Goal: Task Accomplishment & Management: Manage account settings

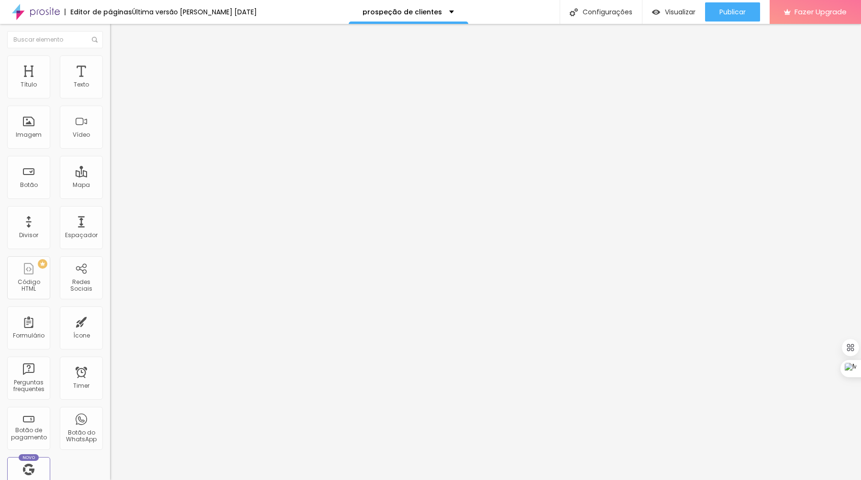
click at [110, 82] on span "Trocar imagem" at bounding box center [136, 78] width 52 height 8
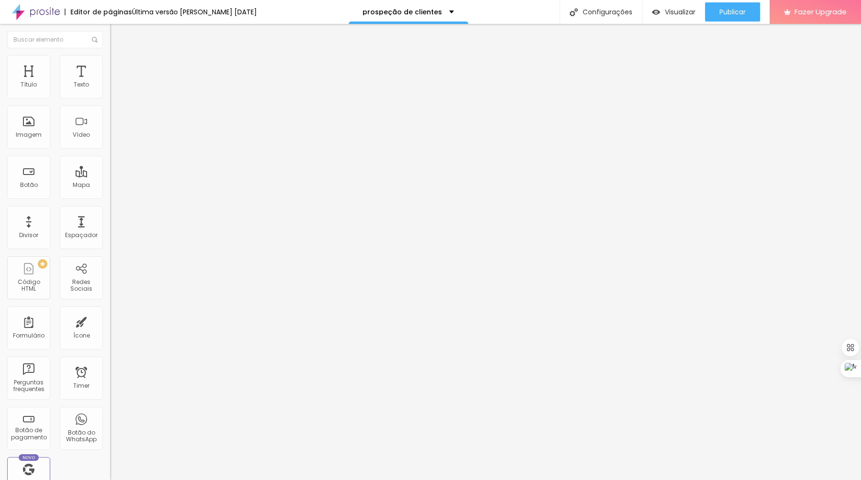
click at [206, 480] on div at bounding box center [430, 486] width 861 height 0
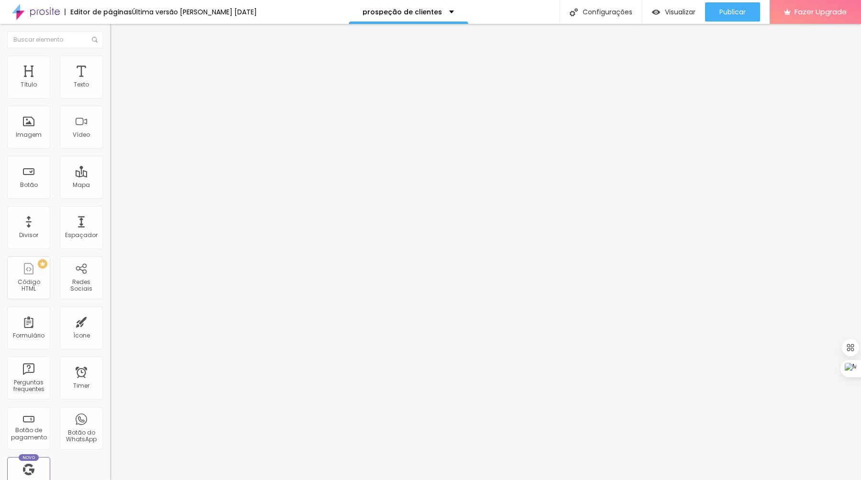
click at [162, 80] on img at bounding box center [165, 78] width 6 height 6
click at [110, 82] on span "Adicionar imagem" at bounding box center [141, 78] width 62 height 8
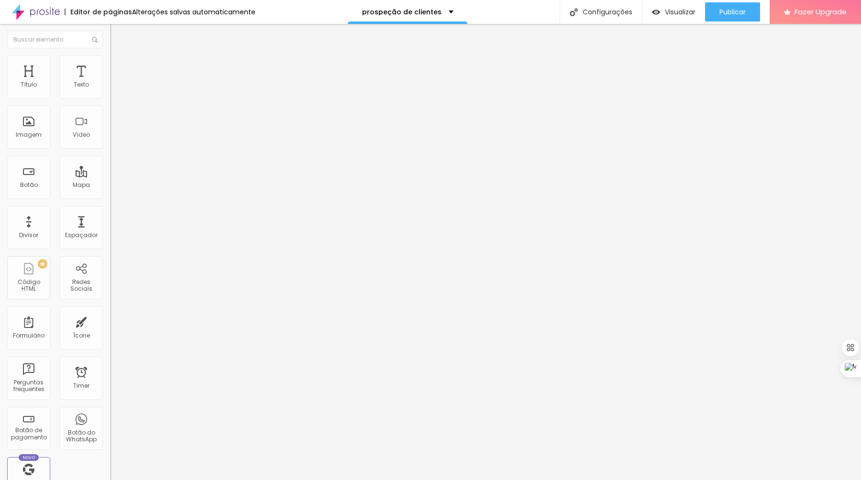
drag, startPoint x: 178, startPoint y: 108, endPoint x: 638, endPoint y: 240, distance: 478.3
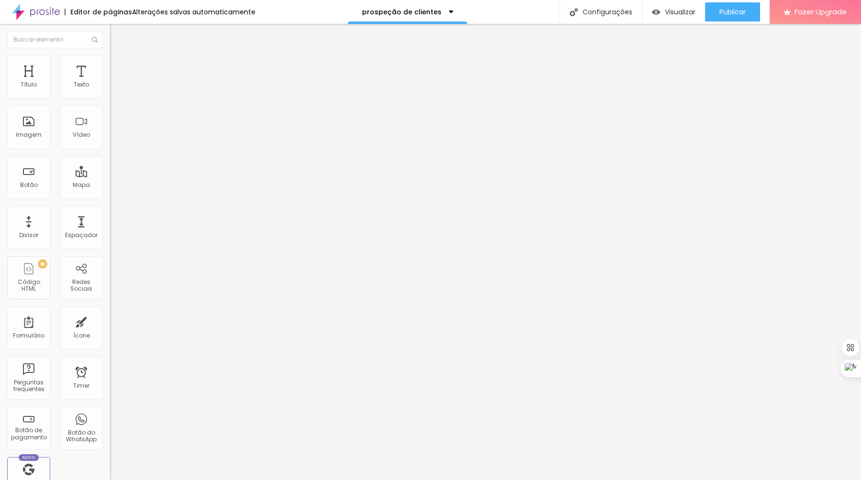
click at [110, 57] on img at bounding box center [114, 59] width 9 height 9
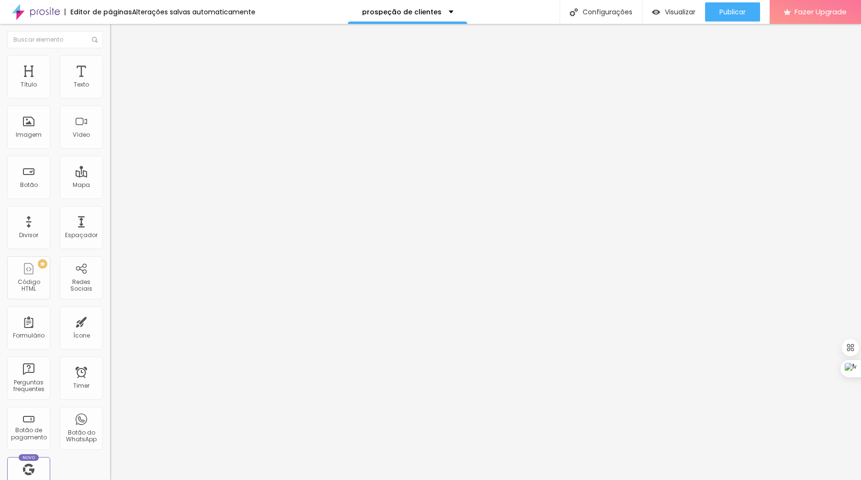
type input "45"
type input "50"
type input "55"
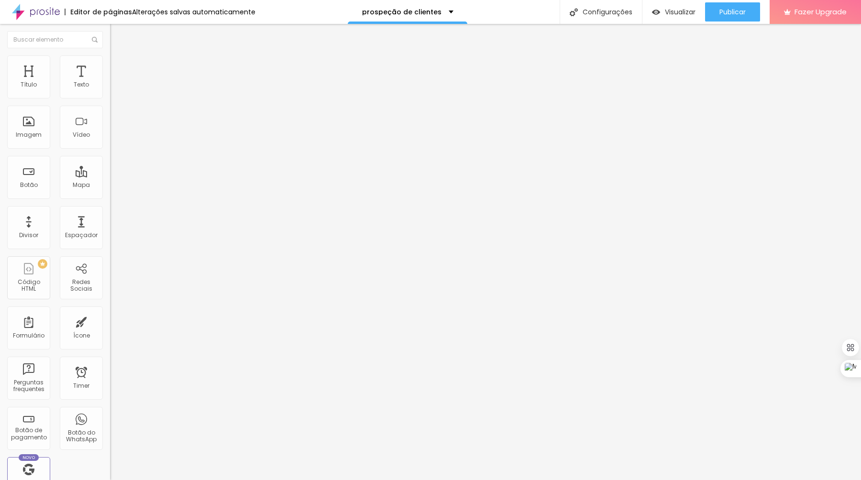
type input "55"
type input "60"
type input "65"
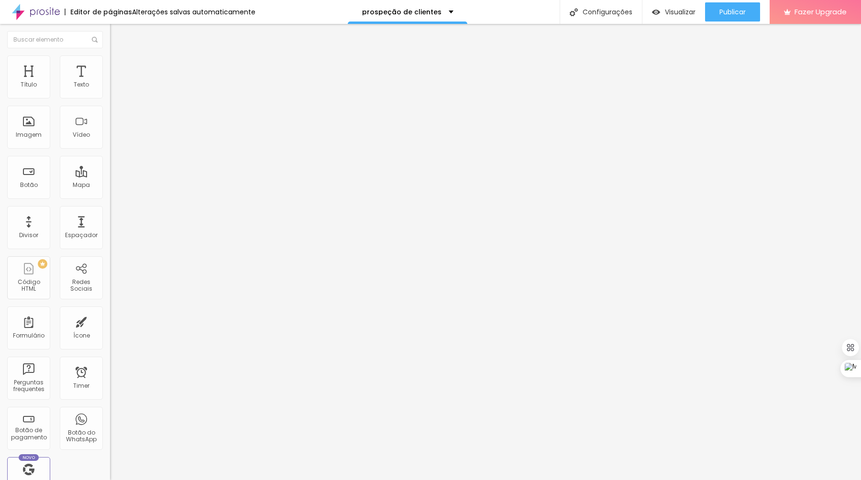
type input "70"
type input "75"
type input "80"
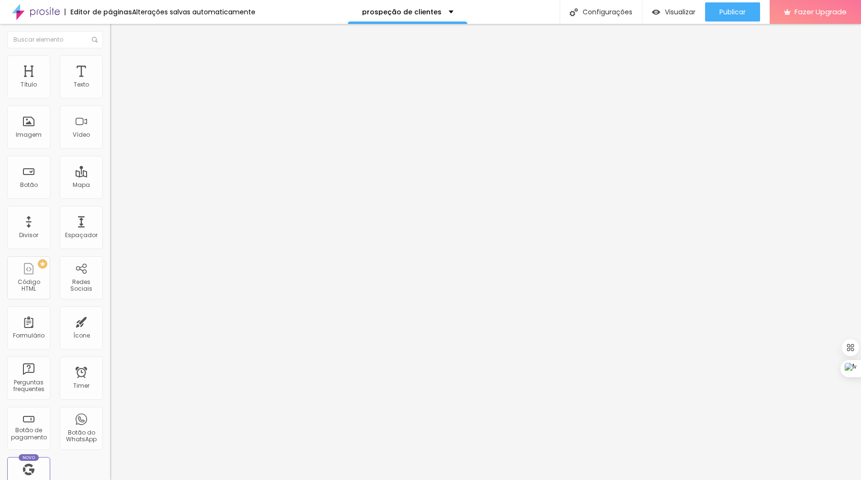
type input "80"
type input "75"
drag, startPoint x: 38, startPoint y: 103, endPoint x: 76, endPoint y: 101, distance: 37.8
type input "75"
click at [110, 98] on input "range" at bounding box center [141, 94] width 62 height 8
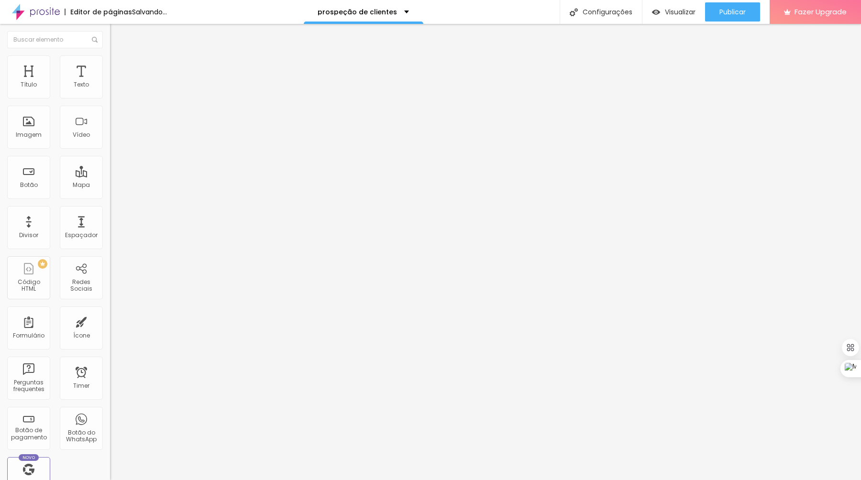
type input "8"
type input "10"
type input "12"
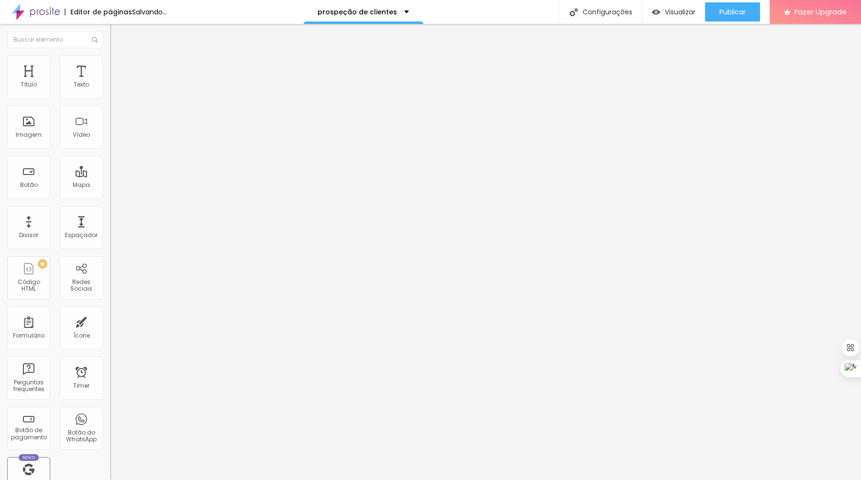
type input "12"
type input "14"
type input "15"
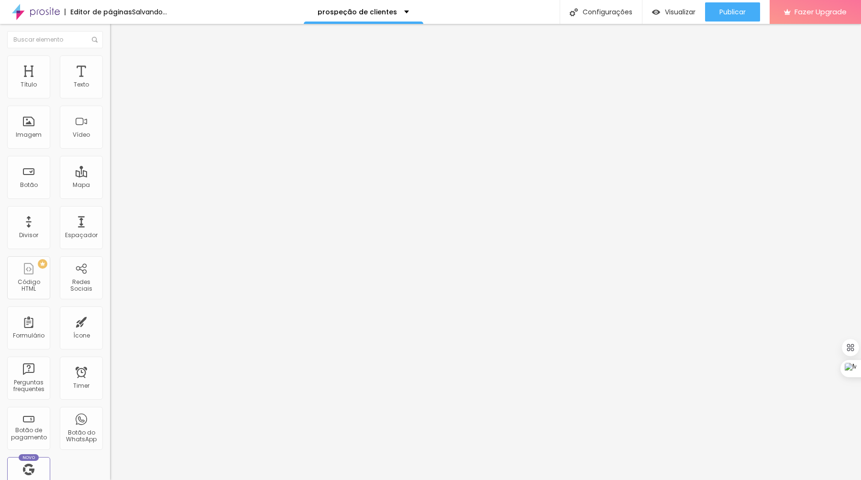
type input "16"
type input "17"
type input "18"
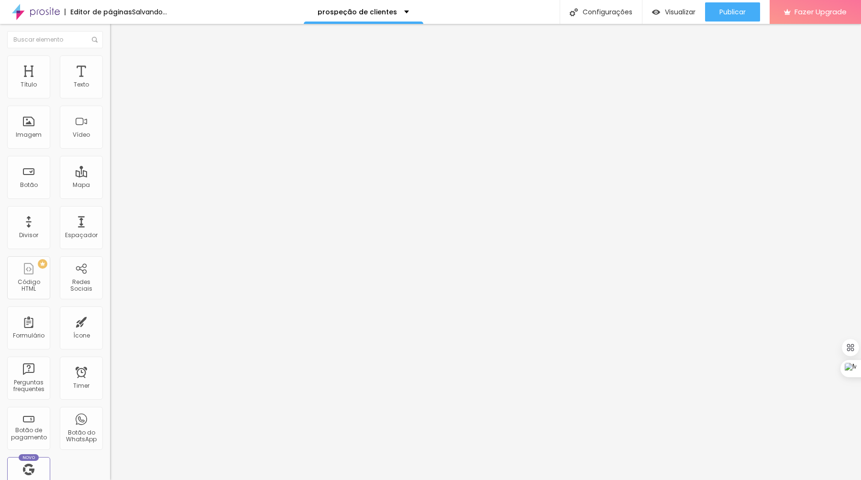
type input "18"
type input "19"
type input "20"
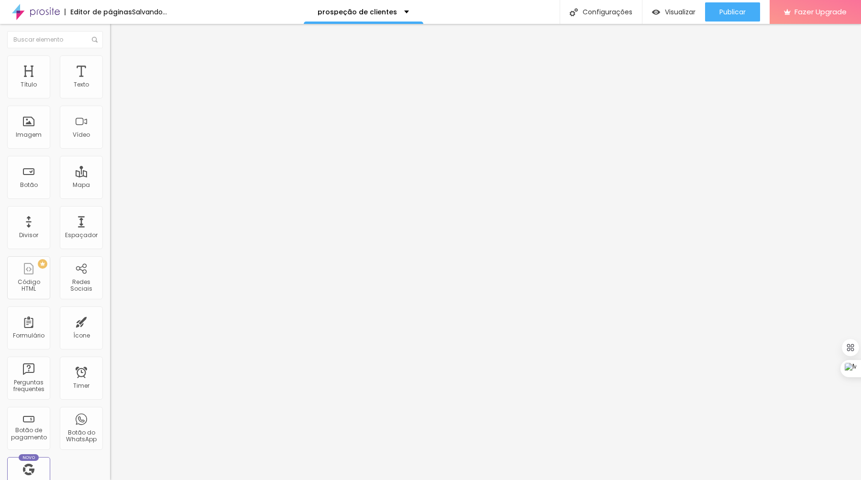
type input "21"
type input "22"
type input "23"
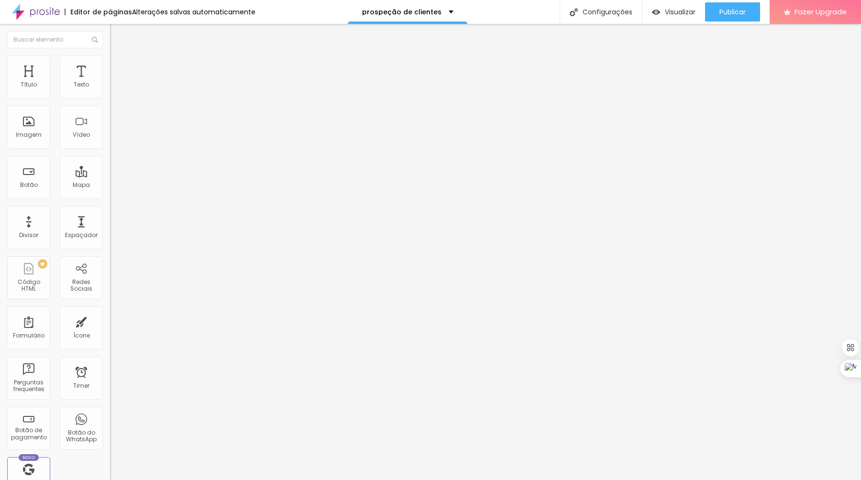
type input "23"
type input "24"
type input "25"
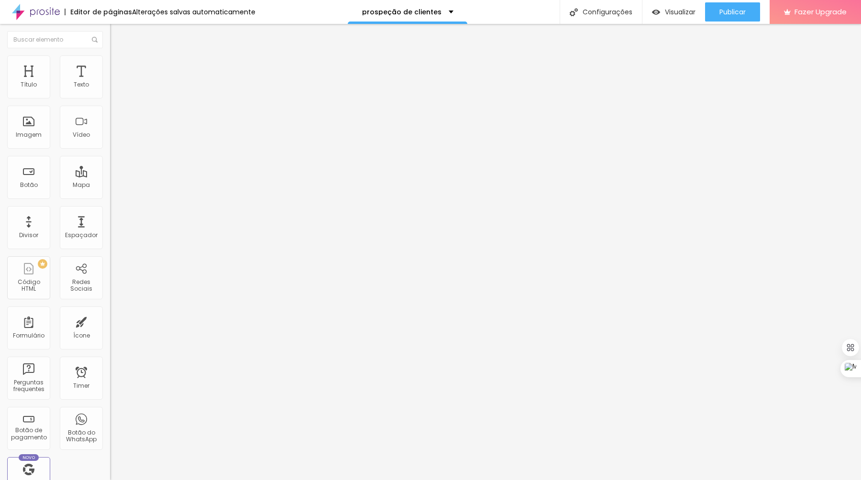
type input "26"
type input "27"
type input "28"
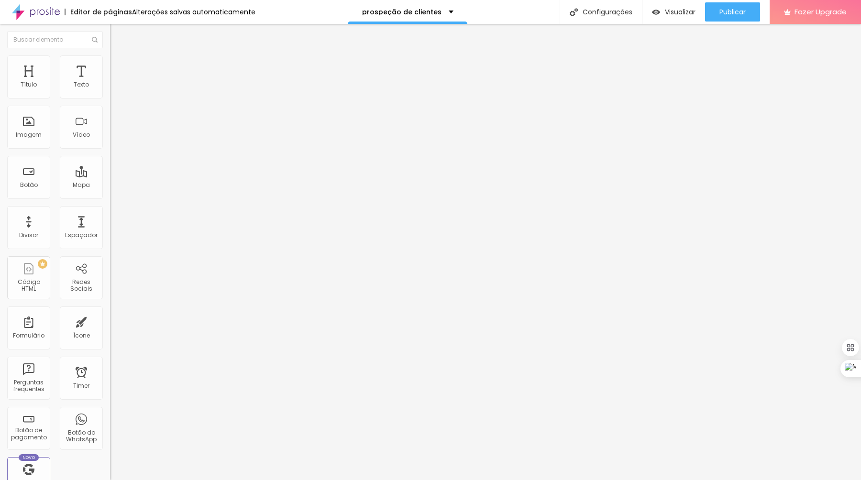
type input "28"
type input "29"
type input "30"
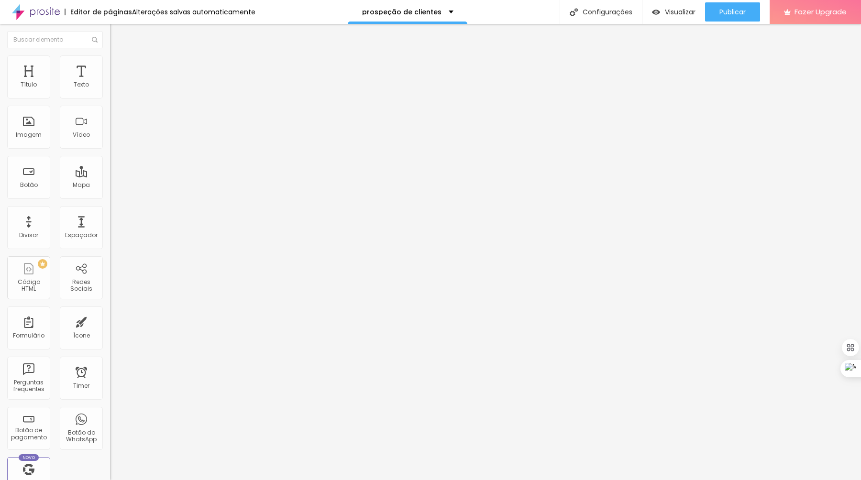
type input "31"
type input "32"
type input "33"
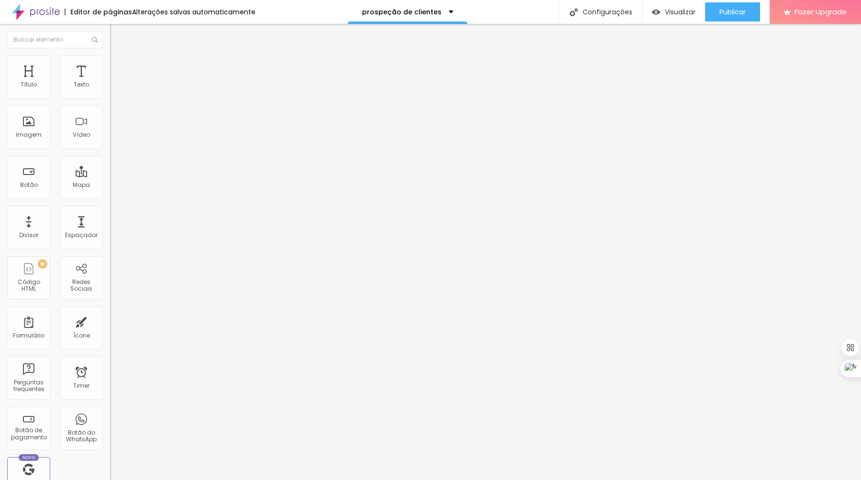
type input "33"
type input "34"
type input "35"
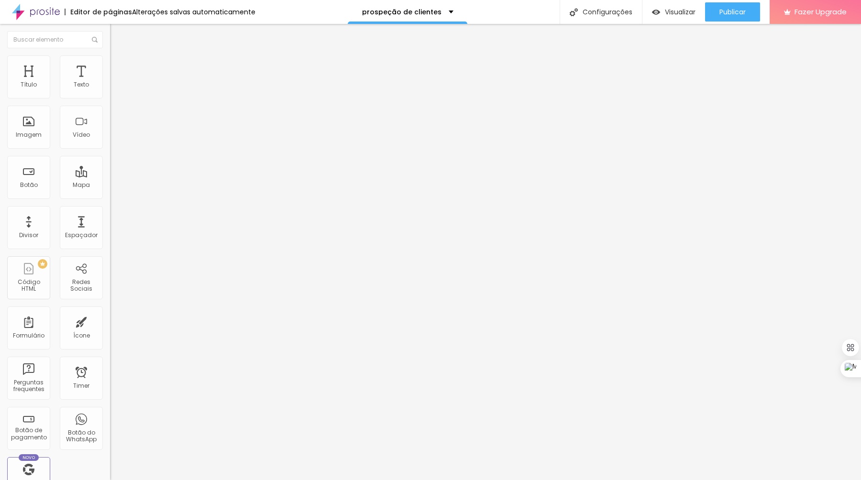
type input "36"
type input "37"
type input "38"
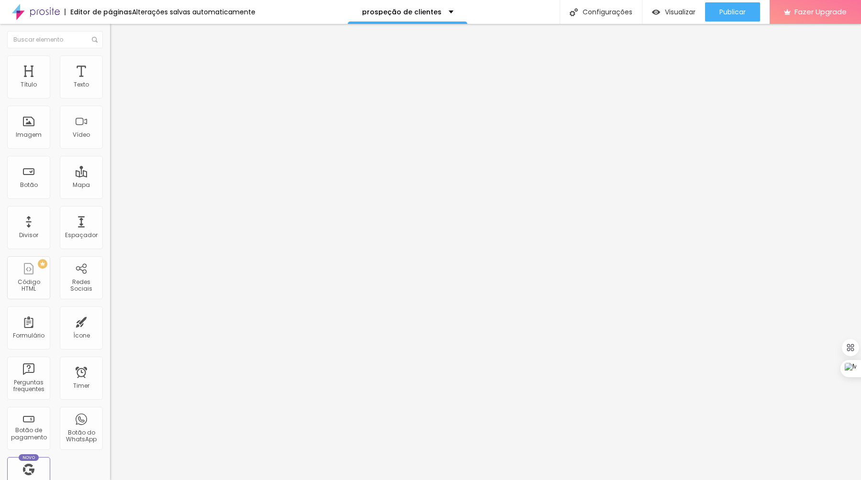
type input "38"
type input "39"
type input "40"
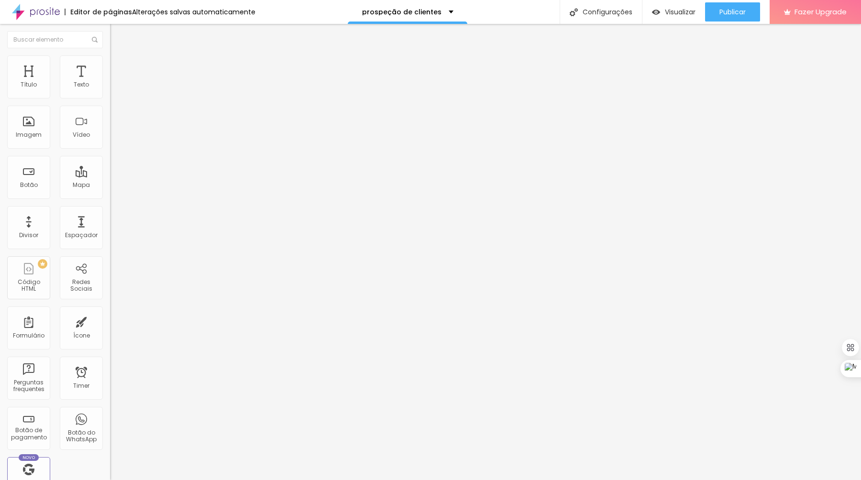
type input "41"
type input "42"
type input "43"
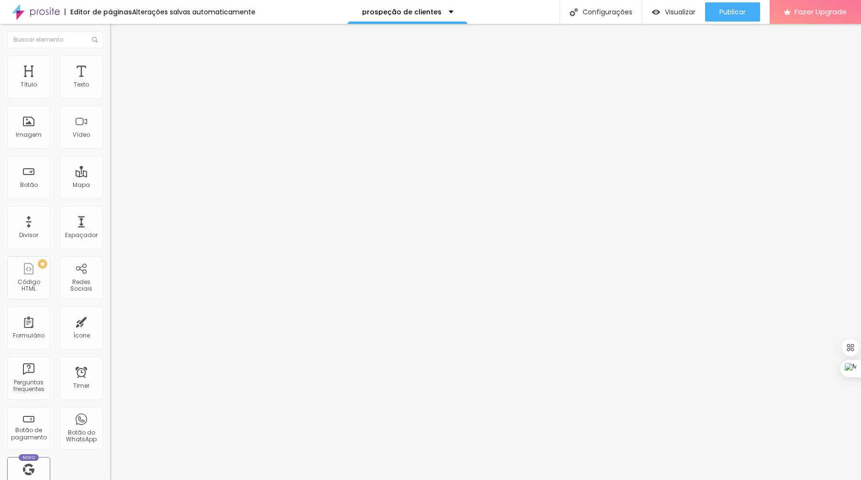
type input "43"
type input "44"
type input "45"
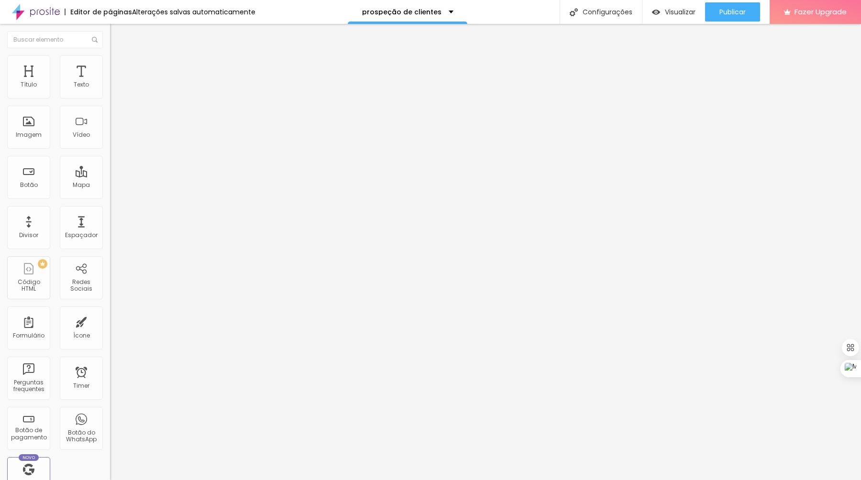
type input "46"
type input "47"
type input "46"
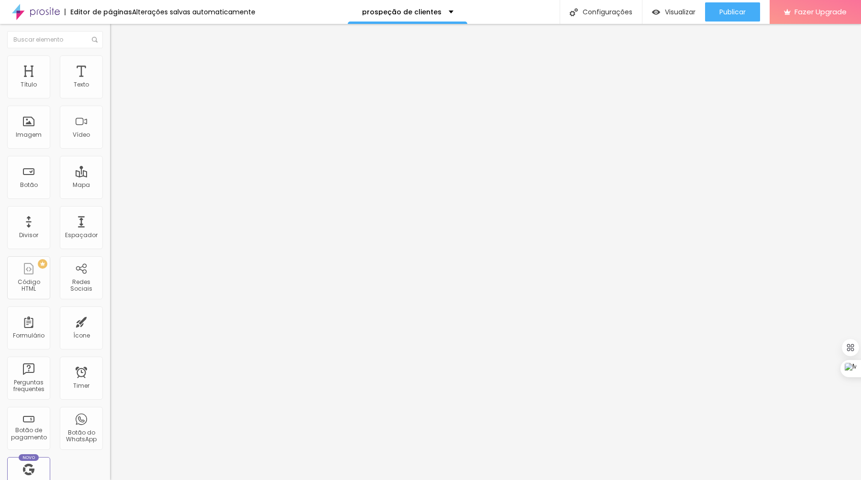
type input "46"
type input "41"
type input "39"
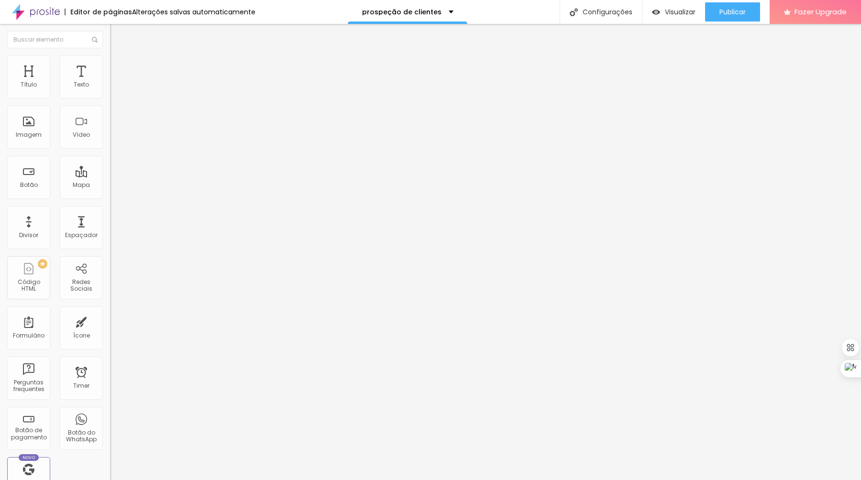
type input "37"
type input "35"
type input "32"
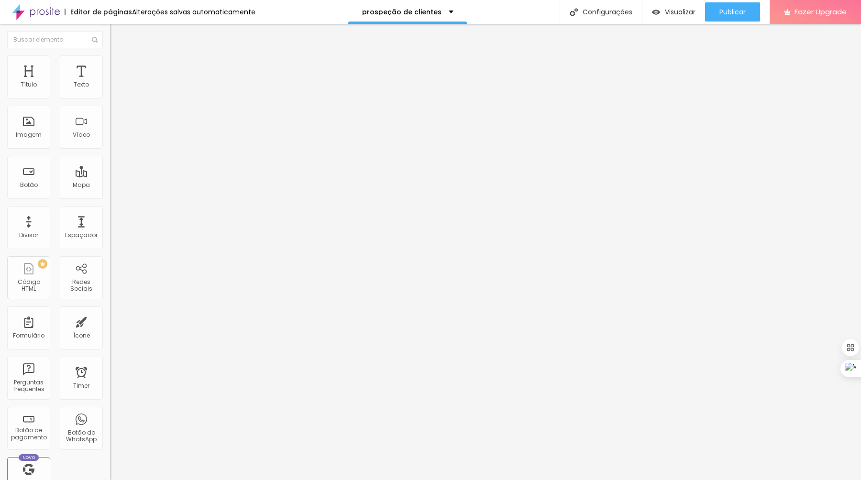
type input "32"
type input "30"
type input "27"
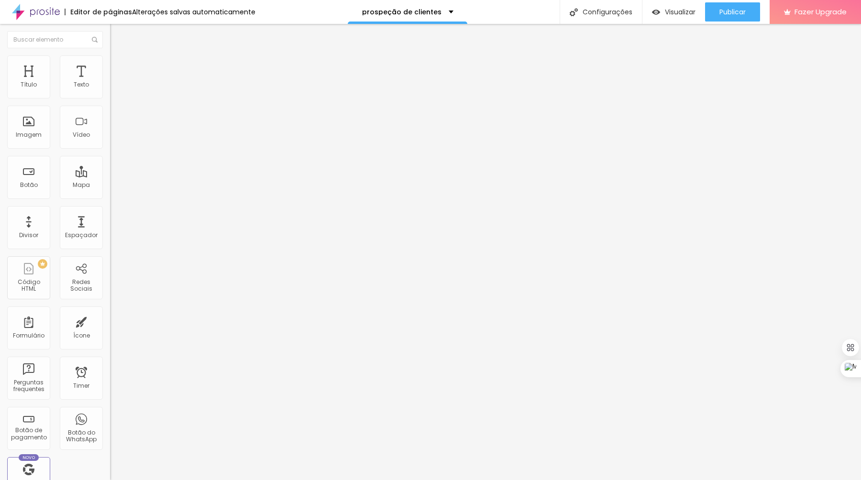
type input "25"
type input "21"
type input "17"
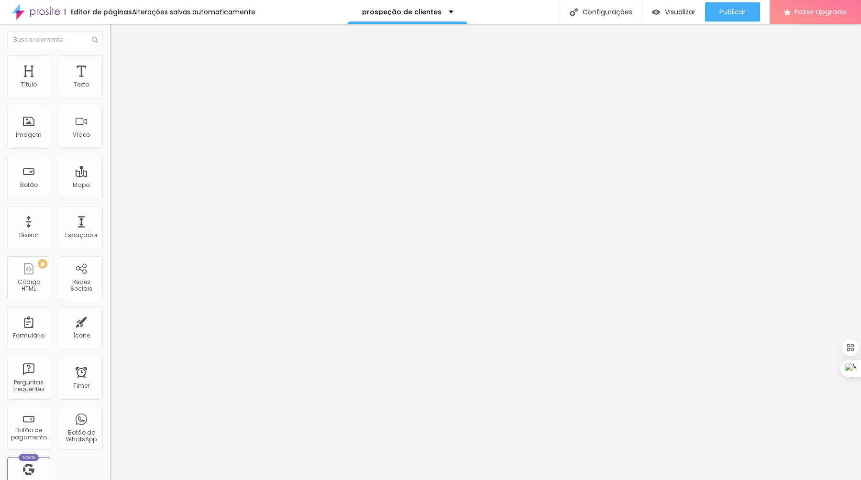
type input "17"
type input "14"
type input "11"
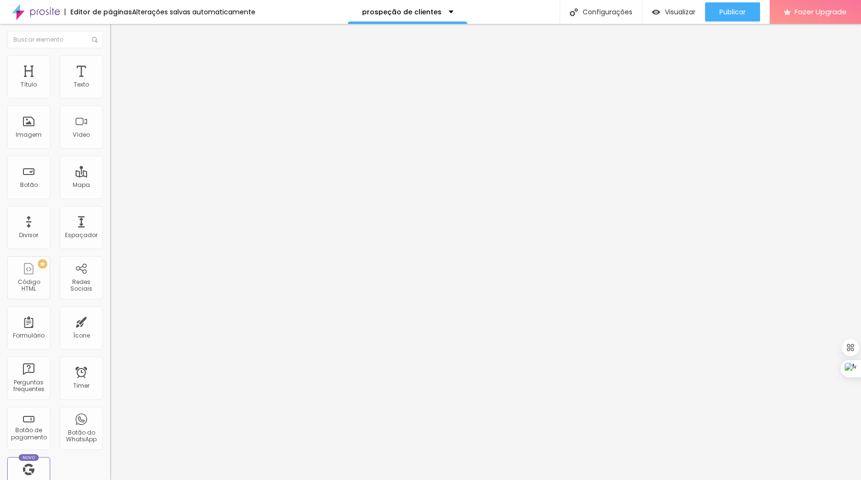
type input "7"
type input "3"
type input "0"
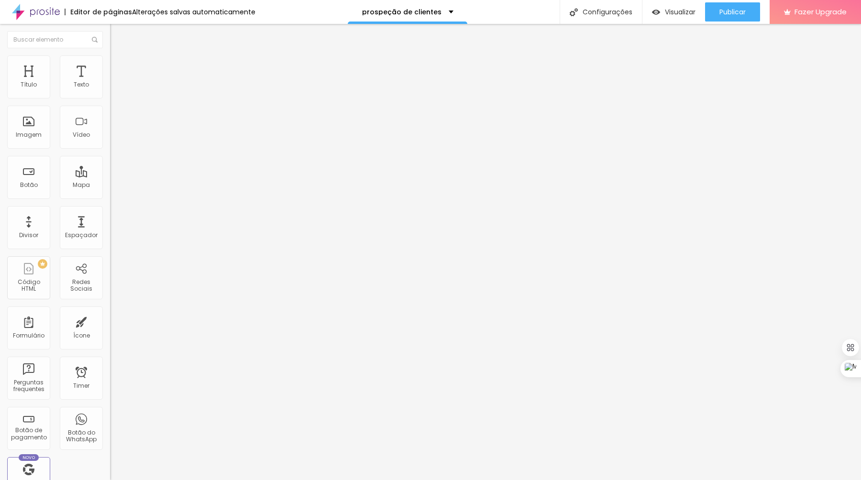
type input "0"
drag, startPoint x: 21, startPoint y: 121, endPoint x: 8, endPoint y: 125, distance: 13.0
click at [110, 210] on input "range" at bounding box center [141, 214] width 62 height 8
click at [119, 67] on span "Avançado" at bounding box center [135, 71] width 32 height 8
click at [110, 55] on img at bounding box center [114, 50] width 9 height 9
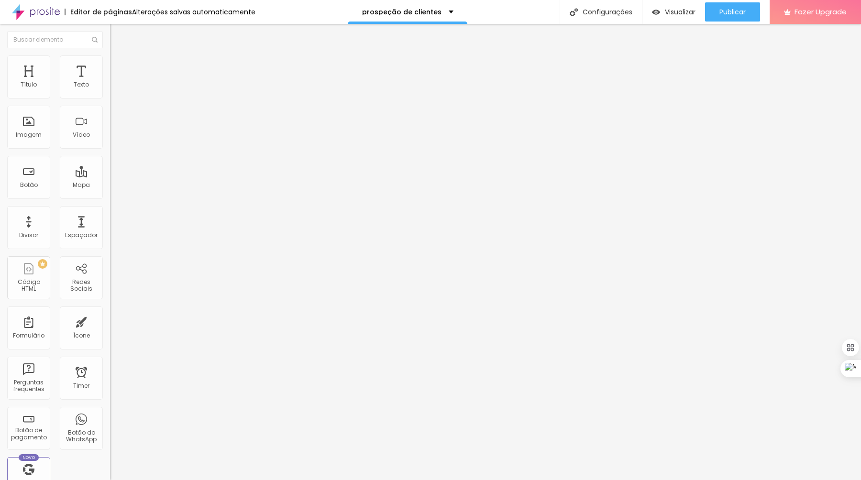
click at [117, 35] on img "button" at bounding box center [121, 35] width 8 height 8
click at [731, 11] on span "Publicar" at bounding box center [732, 12] width 26 height 8
